Goal: Task Accomplishment & Management: Manage account settings

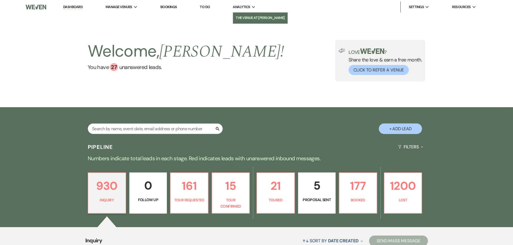
click at [246, 18] on li "The Venue at [PERSON_NAME]" at bounding box center [260, 17] width 49 height 5
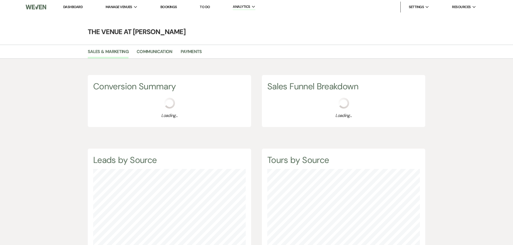
scroll to position [245, 513]
click at [185, 51] on link "Payments" at bounding box center [191, 53] width 21 height 10
select select "2025"
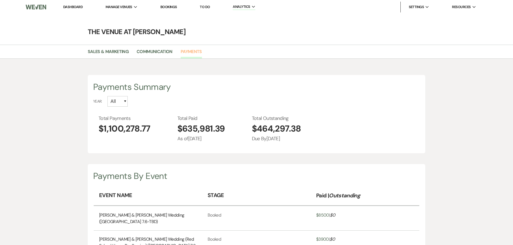
scroll to position [245, 513]
